Goal: Book appointment/travel/reservation

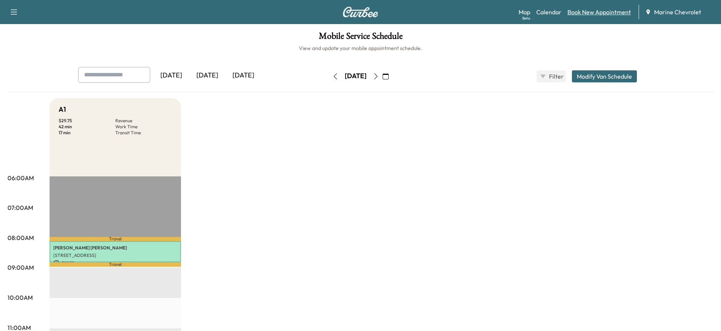
click at [594, 14] on link "Book New Appointment" at bounding box center [600, 12] width 64 height 9
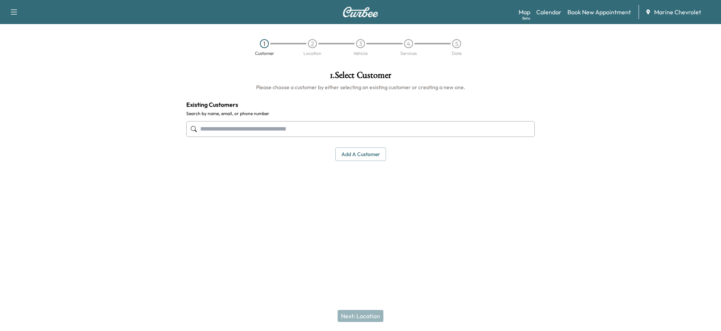
click at [282, 129] on input "text" at bounding box center [360, 129] width 349 height 16
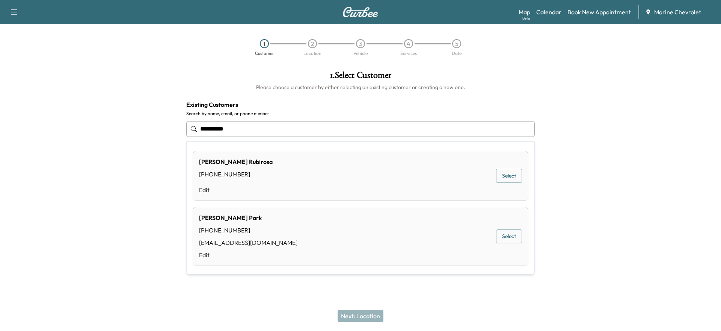
click at [509, 239] on button "Select" at bounding box center [509, 236] width 26 height 14
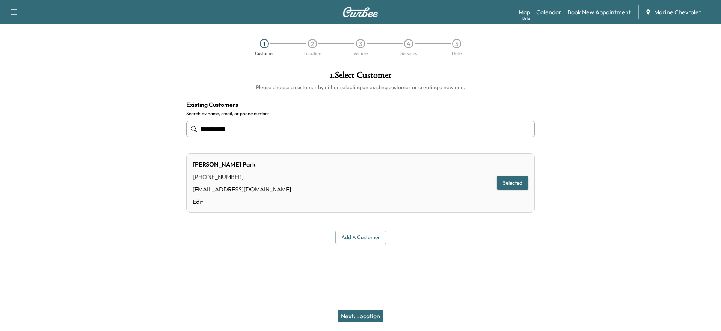
type input "**********"
click at [351, 315] on button "Next: Location" at bounding box center [361, 316] width 46 height 12
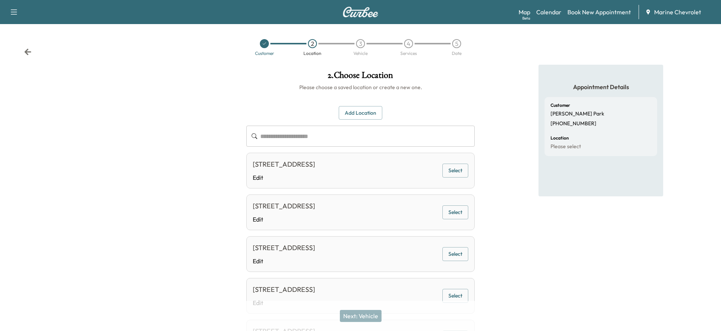
click at [454, 173] on button "Select" at bounding box center [456, 170] width 26 height 14
click at [360, 313] on button "Next: Vehicle" at bounding box center [361, 316] width 42 height 12
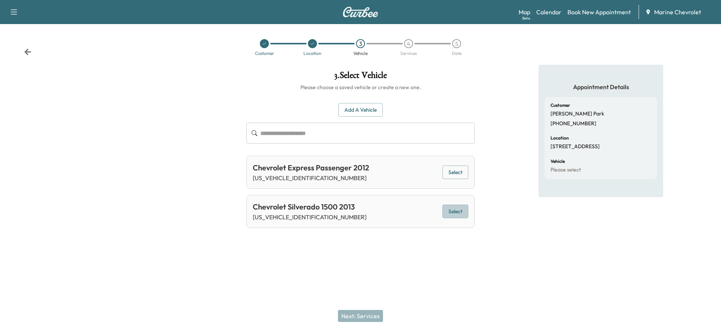
click at [453, 214] on button "Select" at bounding box center [456, 211] width 26 height 14
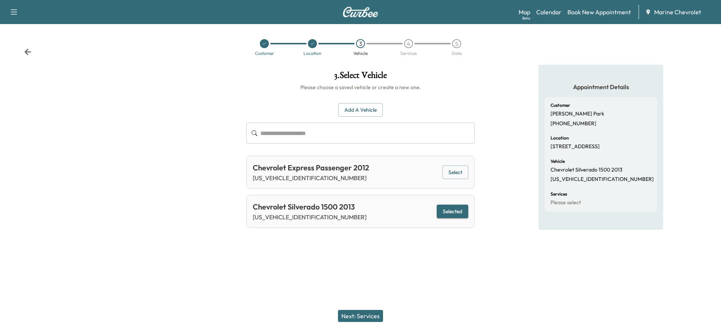
click at [360, 315] on button "Next: Services" at bounding box center [360, 316] width 45 height 12
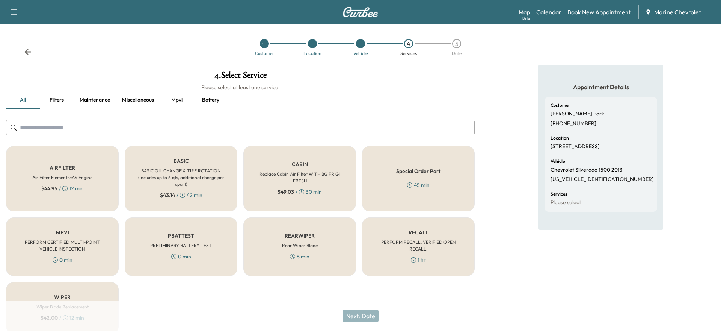
click at [136, 173] on div "BASIC BASIC OIL CHANGE & TIRE ROTATION (includes up to 6 qts, additional charge…" at bounding box center [181, 178] width 113 height 65
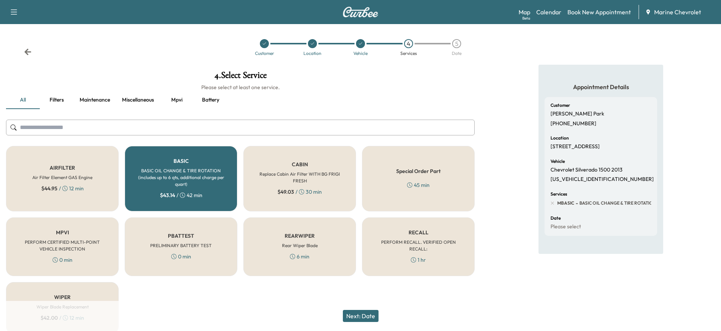
click at [374, 318] on button "Next: Date" at bounding box center [361, 316] width 36 height 12
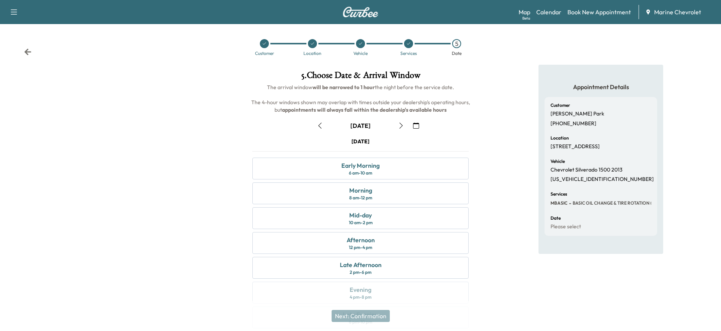
click at [402, 124] on icon "button" at bounding box center [401, 125] width 6 height 6
click at [387, 192] on div "Morning 8 am - 12 pm" at bounding box center [361, 193] width 216 height 22
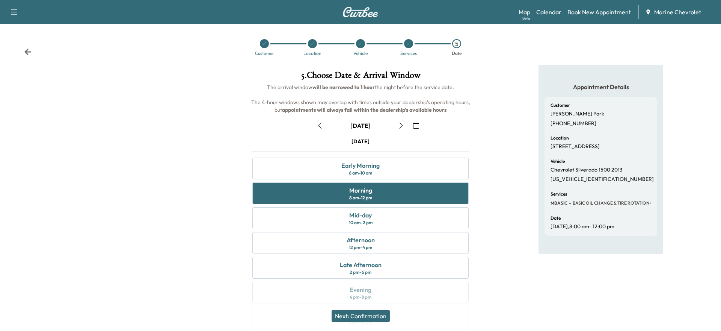
click at [361, 318] on button "Next: Confirmation" at bounding box center [361, 316] width 58 height 12
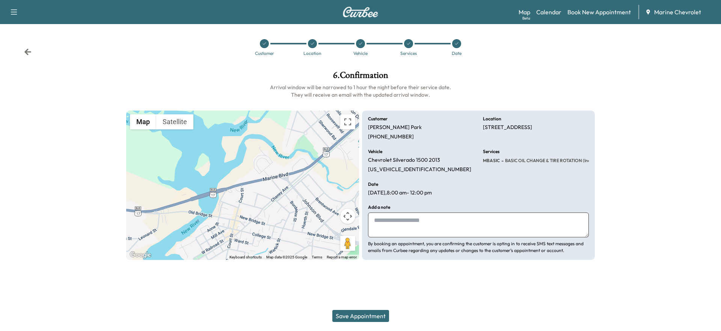
click at [389, 222] on textarea at bounding box center [478, 224] width 221 height 25
type textarea "**********"
click at [363, 316] on button "Save Appointment" at bounding box center [361, 316] width 57 height 12
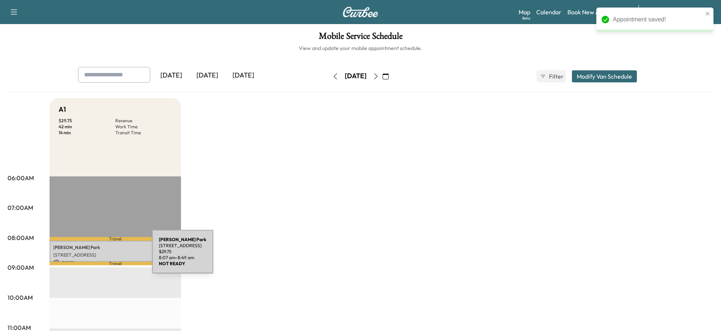
click at [96, 256] on p "[STREET_ADDRESS]" at bounding box center [115, 255] width 124 height 6
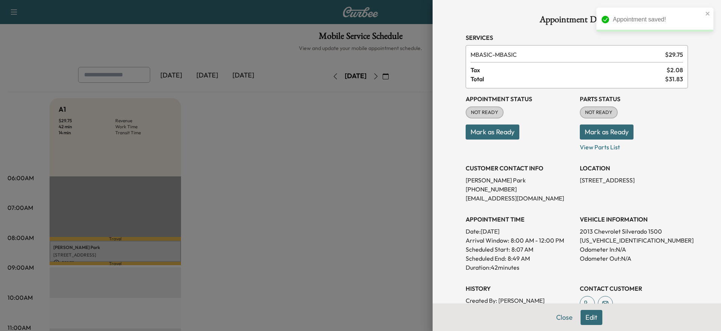
click at [486, 127] on button "Mark as Ready" at bounding box center [493, 131] width 54 height 15
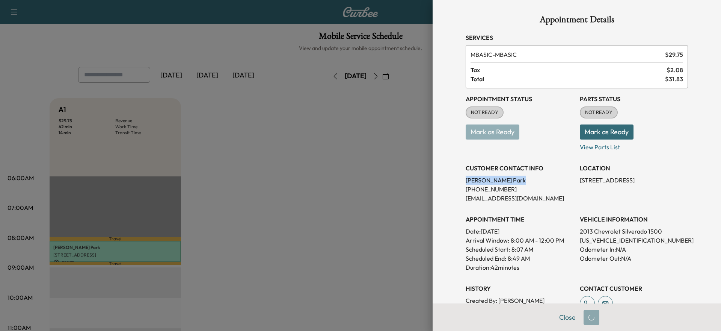
drag, startPoint x: 497, startPoint y: 181, endPoint x: 465, endPoint y: 181, distance: 31.9
click at [465, 181] on div "Appointment Details Services MBASIC - MBASIC $ 29.75 Tax $ 2.08 Total $ 31.83 A…" at bounding box center [577, 226] width 240 height 452
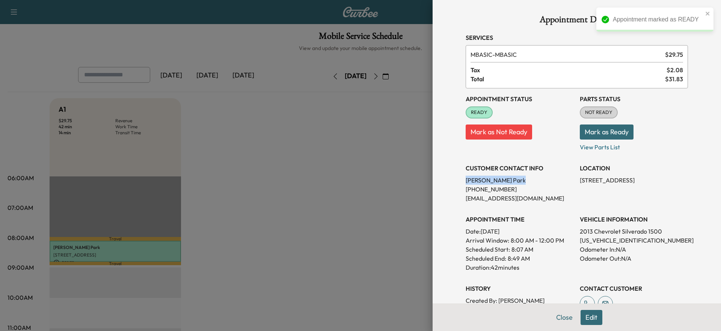
copy p "[PERSON_NAME]"
click at [563, 315] on button "Close" at bounding box center [565, 317] width 26 height 15
